Goal: Obtain resource: Obtain resource

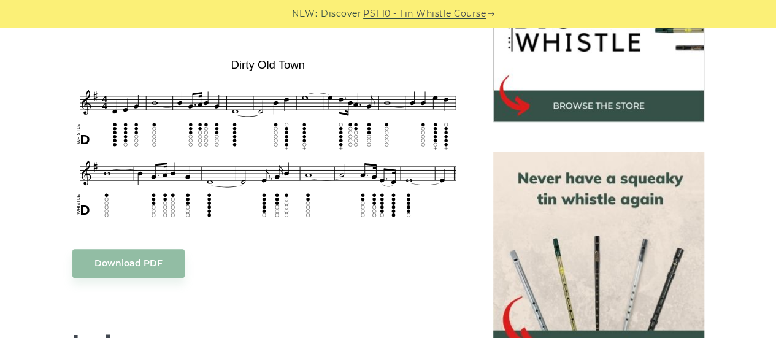
scroll to position [449, 0]
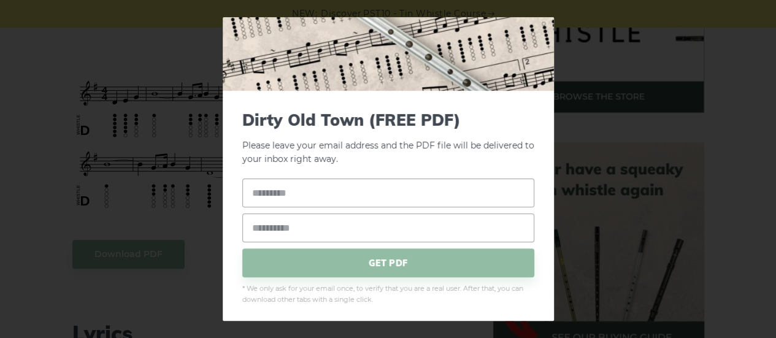
scroll to position [83, 0]
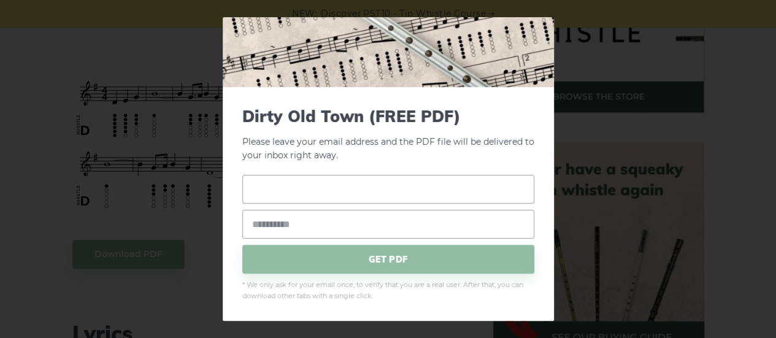
click at [378, 189] on input "text" at bounding box center [388, 189] width 292 height 29
type input "********"
type input "**********"
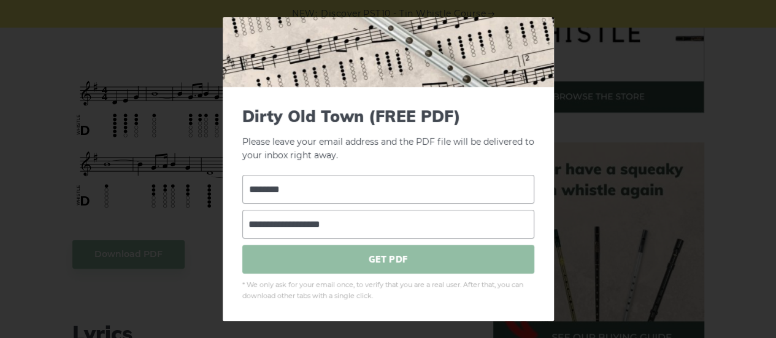
click at [368, 256] on span "GET PDF" at bounding box center [388, 259] width 292 height 29
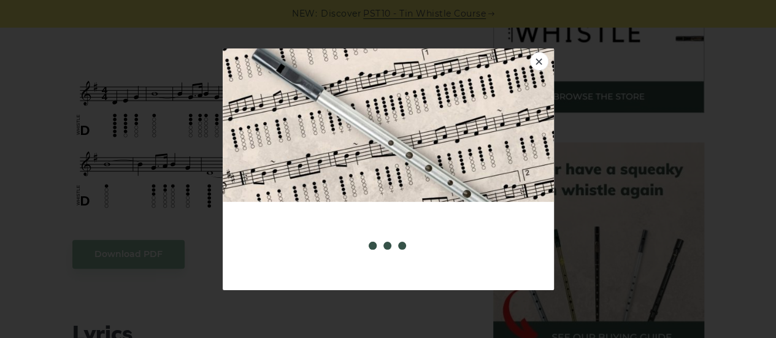
scroll to position [0, 0]
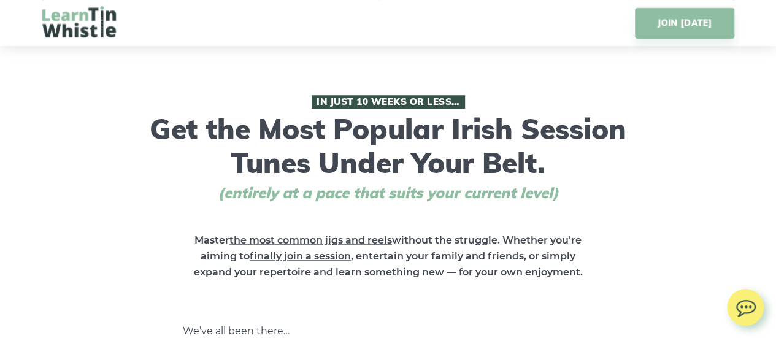
scroll to position [459, 0]
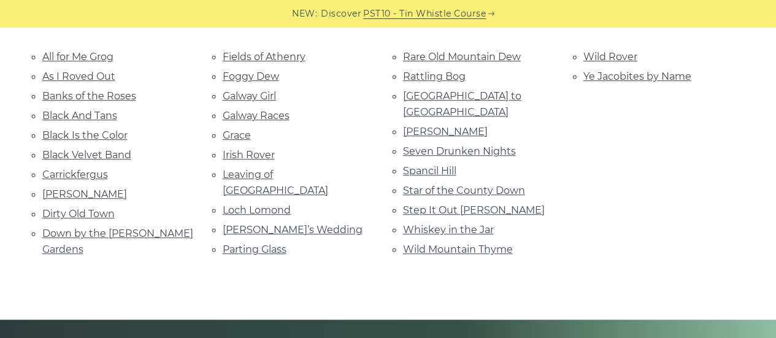
scroll to position [299, 0]
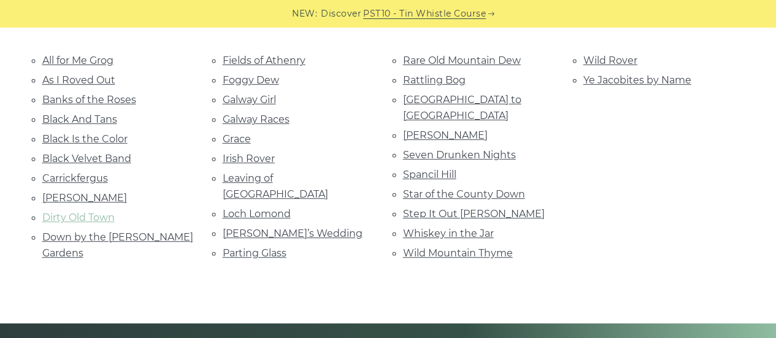
click at [51, 212] on link "Dirty Old Town" at bounding box center [78, 218] width 72 height 12
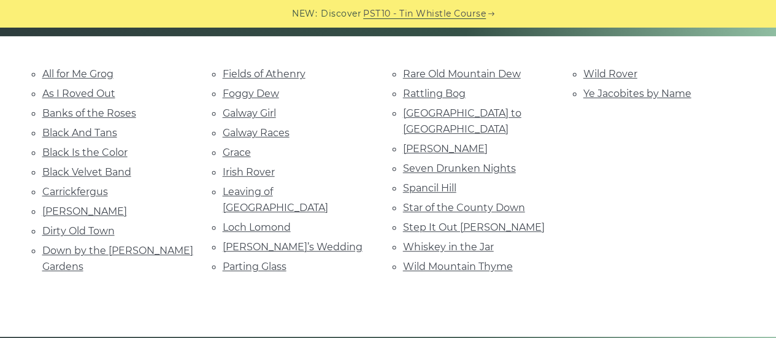
scroll to position [270, 0]
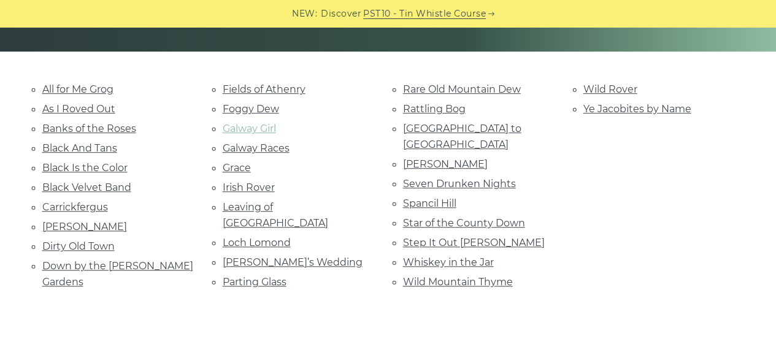
click at [260, 126] on link "Galway Girl" at bounding box center [249, 129] width 53 height 12
click at [79, 143] on link "Black And Tans" at bounding box center [79, 148] width 75 height 12
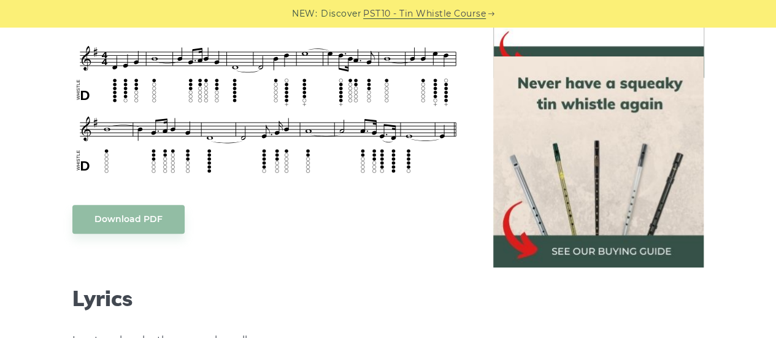
scroll to position [459, 0]
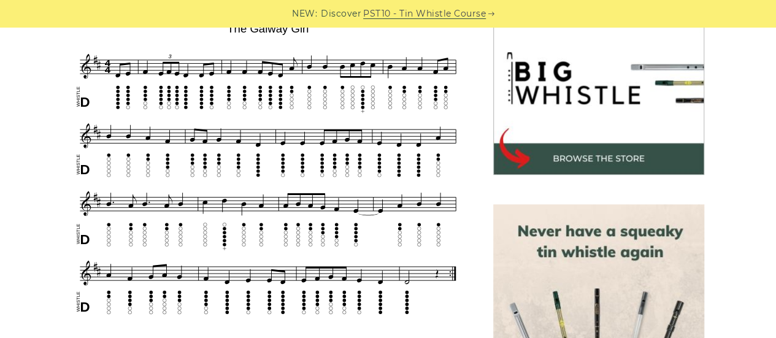
scroll to position [402, 0]
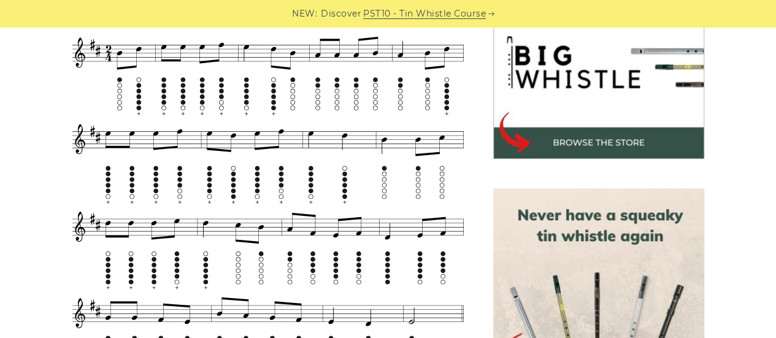
scroll to position [413, 0]
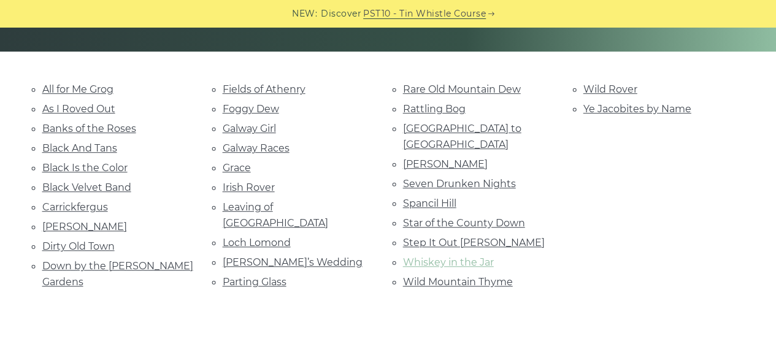
click at [437, 256] on link "Whiskey in the Jar" at bounding box center [448, 262] width 91 height 12
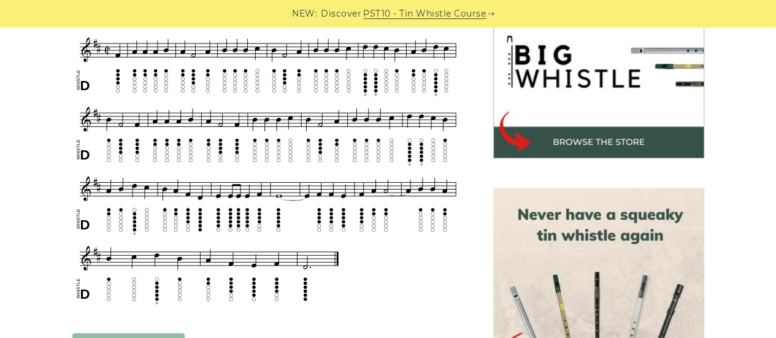
scroll to position [413, 0]
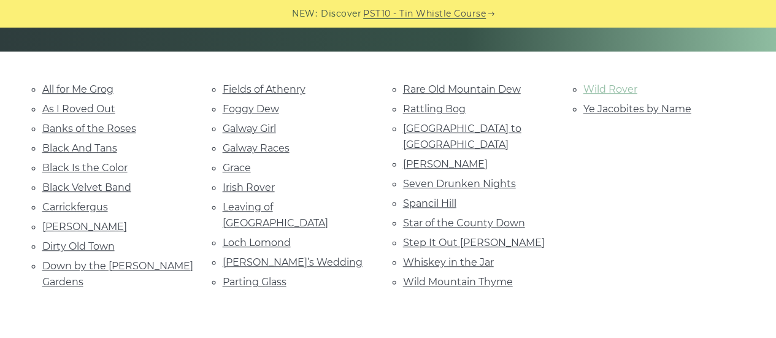
click at [607, 91] on link "Wild Rover" at bounding box center [610, 89] width 54 height 12
click at [438, 217] on link "Star of the County Down" at bounding box center [464, 223] width 122 height 12
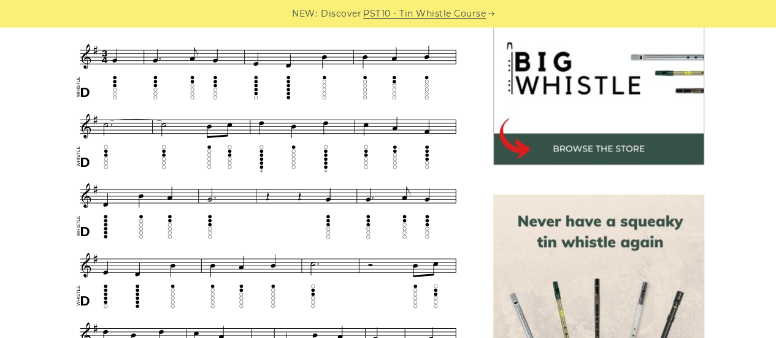
scroll to position [412, 0]
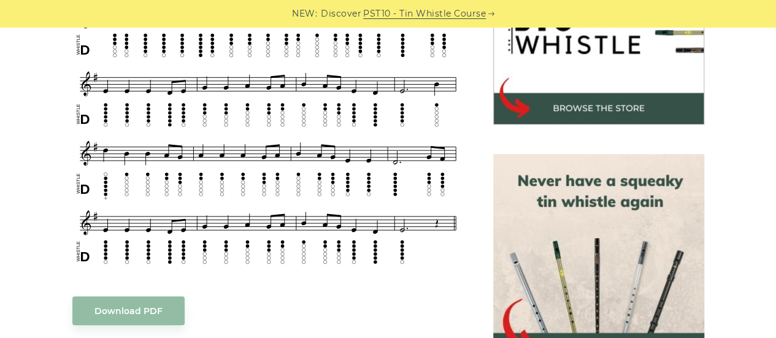
scroll to position [450, 0]
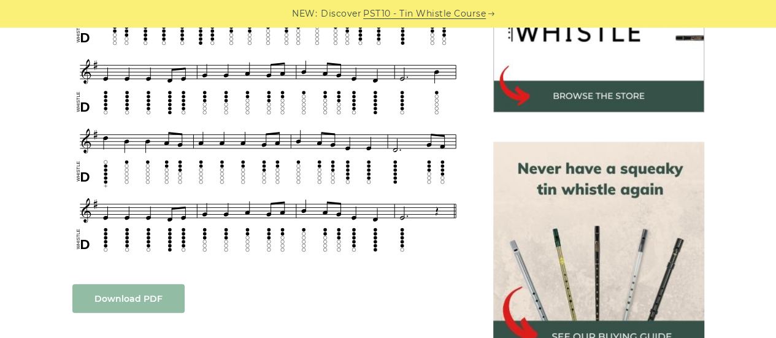
click at [129, 300] on link "Download PDF" at bounding box center [128, 298] width 112 height 29
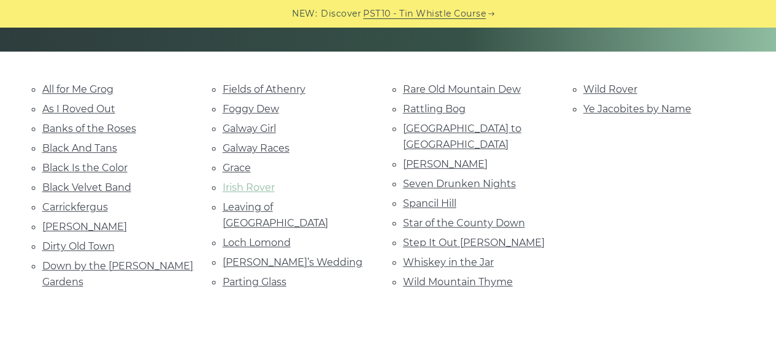
click at [248, 181] on link "Irish Rover" at bounding box center [249, 187] width 52 height 12
click at [88, 181] on link "Black Velvet Band" at bounding box center [86, 187] width 89 height 12
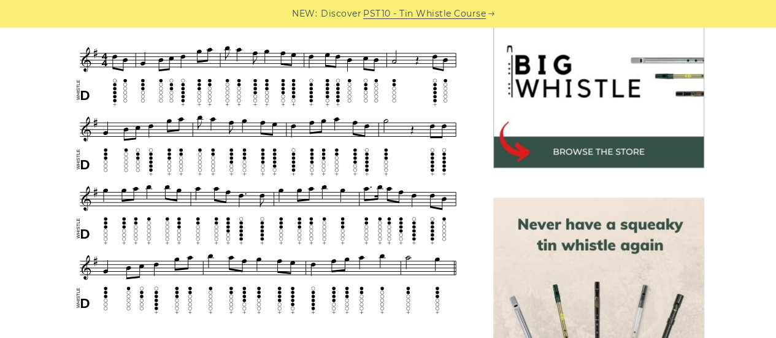
scroll to position [399, 0]
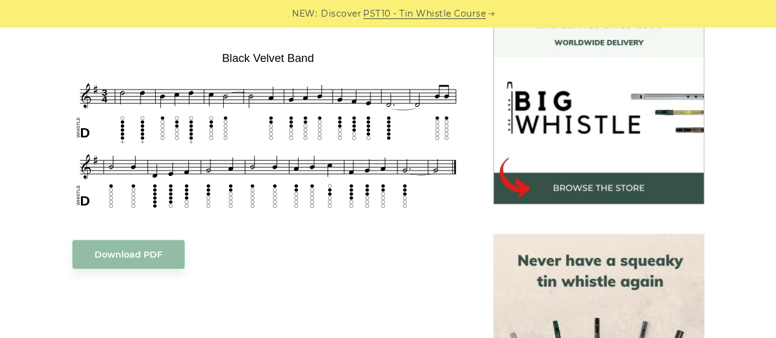
scroll to position [361, 0]
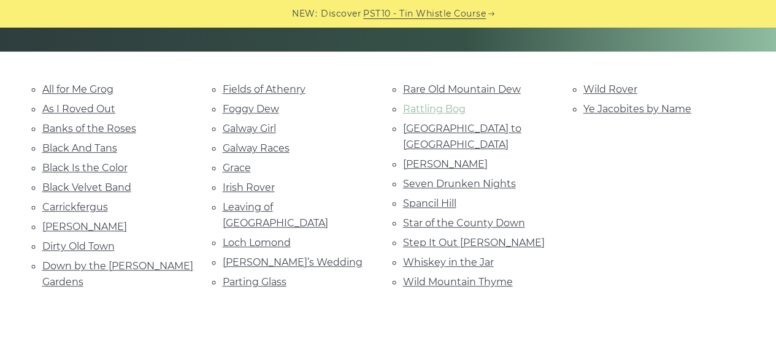
click at [435, 108] on link "Rattling Bog" at bounding box center [434, 109] width 63 height 12
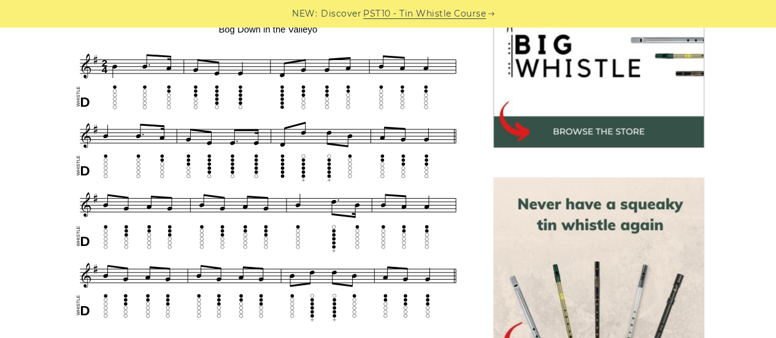
scroll to position [434, 0]
